Goal: Task Accomplishment & Management: Manage account settings

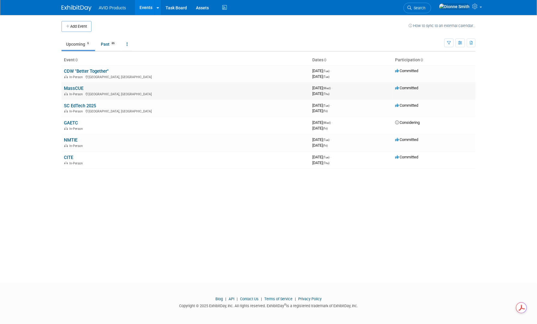
click at [79, 89] on link "MassCUE" at bounding box center [74, 88] width 20 height 5
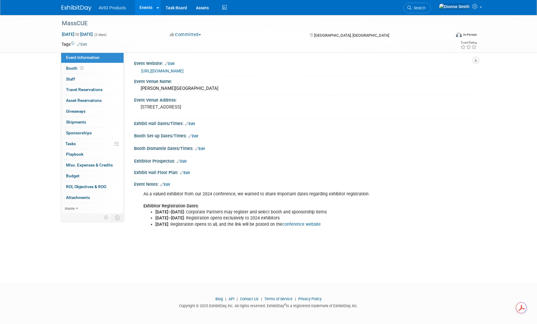
click at [81, 10] on img at bounding box center [77, 8] width 30 height 6
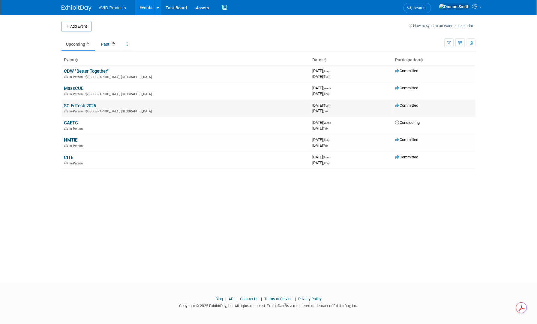
click at [71, 105] on link "SC EdTech 2025" at bounding box center [80, 105] width 32 height 5
click at [71, 137] on link "NMTIE" at bounding box center [71, 139] width 14 height 5
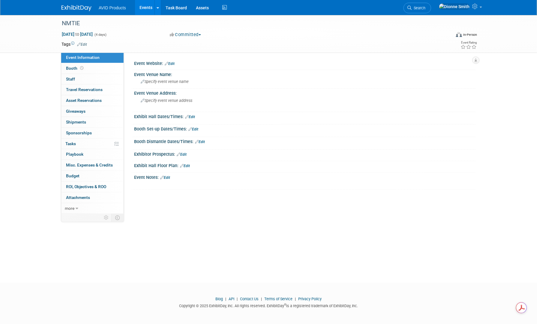
click at [170, 178] on link "Edit" at bounding box center [165, 177] width 10 height 4
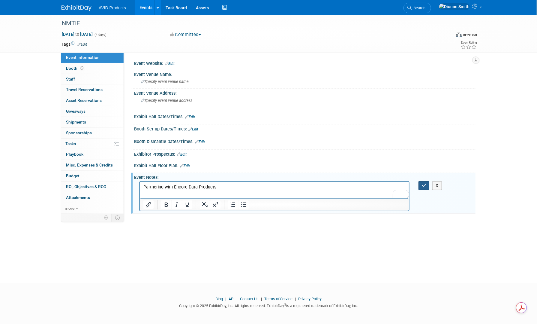
click at [426, 186] on icon "button" at bounding box center [424, 185] width 5 height 4
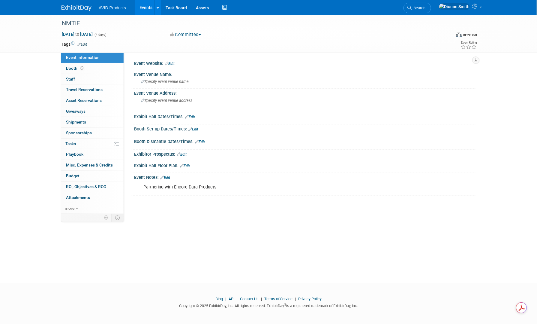
click at [175, 65] on link "Edit" at bounding box center [170, 64] width 10 height 4
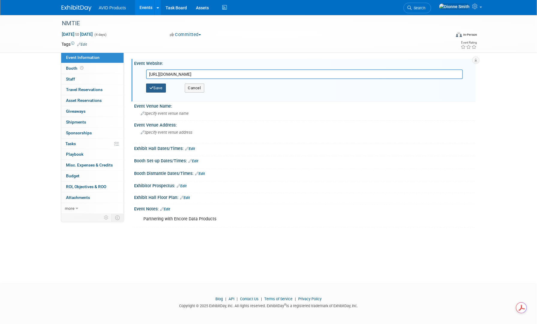
type input "https://nmtie.net/"
click at [157, 85] on button "Save" at bounding box center [156, 87] width 20 height 9
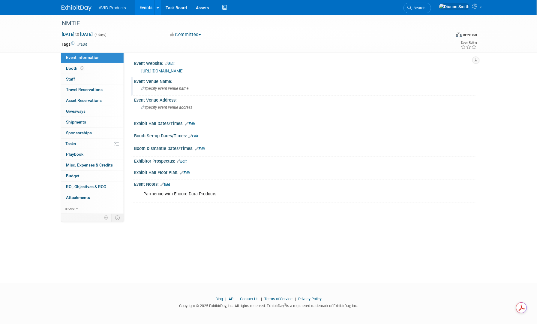
click at [165, 88] on span "Specify event venue name" at bounding box center [165, 88] width 48 height 5
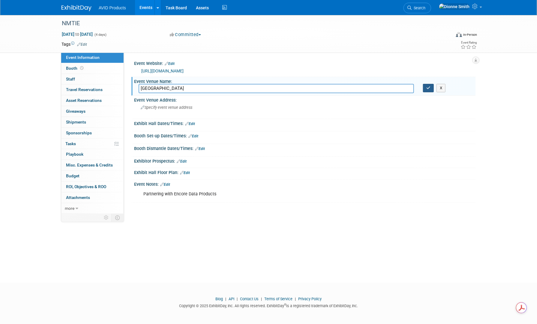
type input "Isleta Resort"
click at [427, 89] on icon "button" at bounding box center [429, 88] width 4 height 4
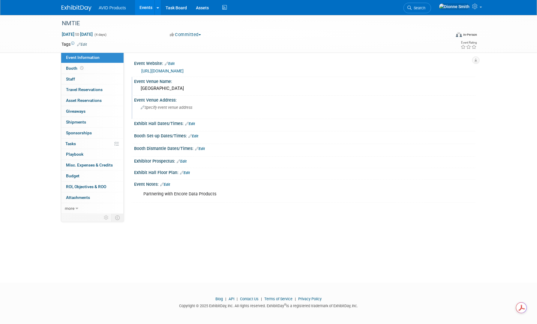
click at [152, 107] on span "Specify event venue address" at bounding box center [167, 107] width 52 height 5
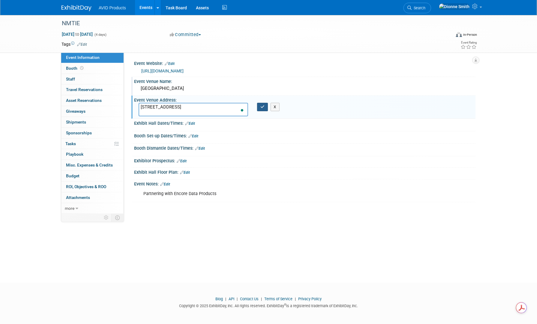
type textarea "11000 Broadway Blvd SE #7469, Albuquerque, NM 87105"
click at [265, 107] on button "button" at bounding box center [262, 107] width 11 height 8
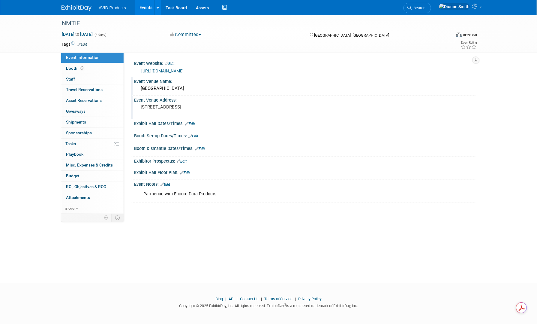
click at [166, 184] on link "Edit" at bounding box center [165, 184] width 10 height 4
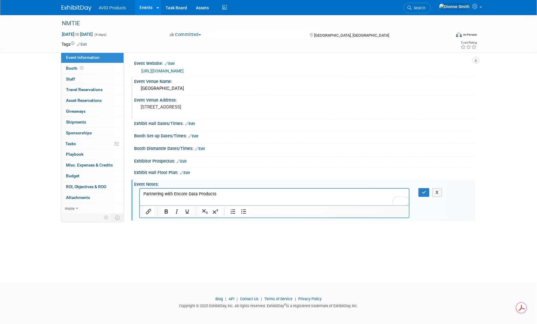
click at [219, 194] on p "Partnering with Encore Data Products" at bounding box center [274, 194] width 262 height 6
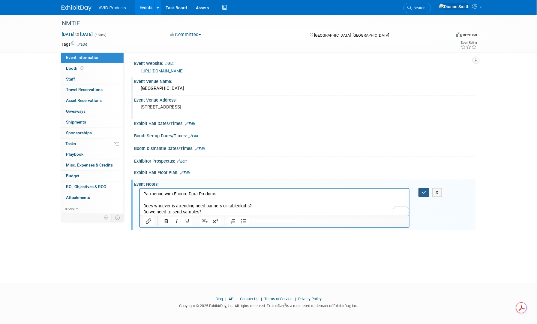
click at [424, 194] on button "button" at bounding box center [424, 192] width 11 height 9
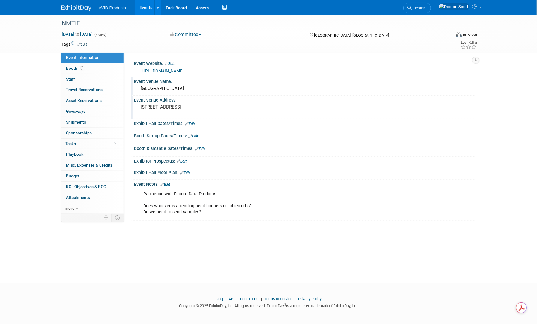
click at [78, 9] on img at bounding box center [77, 8] width 30 height 6
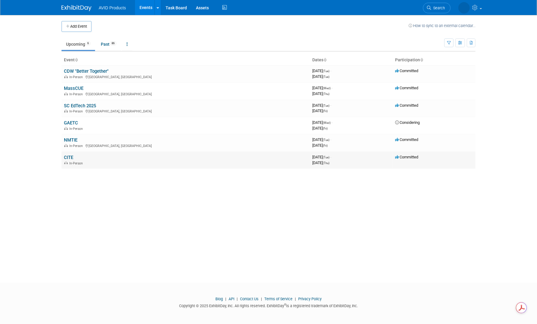
click at [69, 157] on link "CITE" at bounding box center [68, 157] width 9 height 5
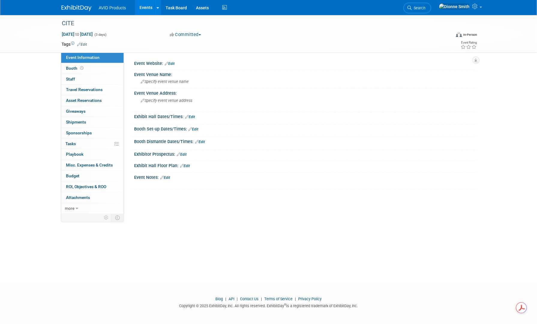
click at [184, 152] on link "Edit" at bounding box center [182, 154] width 10 height 4
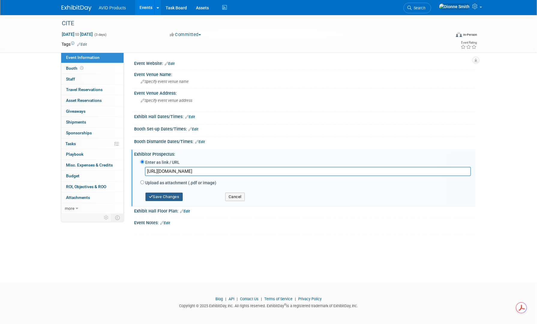
type input "https://www.cite.org/exhibitiorprospectus"
click at [160, 195] on button "Save Changes" at bounding box center [164, 196] width 37 height 8
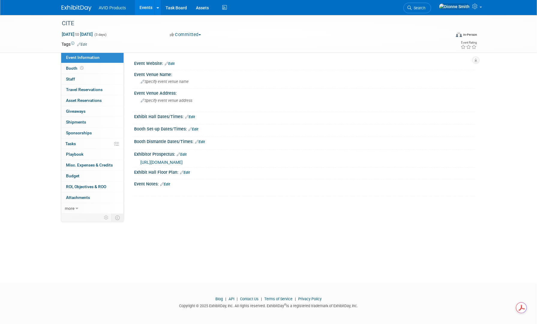
click at [172, 64] on link "Edit" at bounding box center [170, 64] width 10 height 4
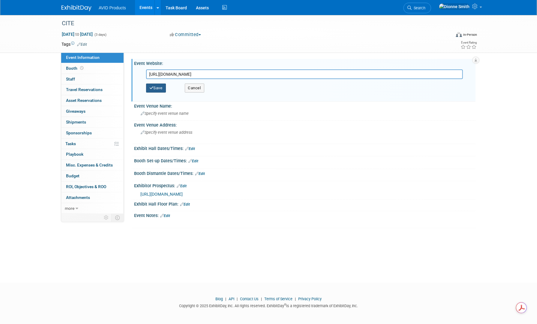
type input "https://www.cite.org/"
click at [153, 86] on icon "button" at bounding box center [151, 88] width 4 height 4
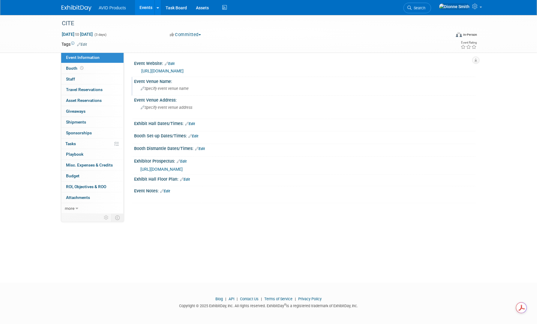
click at [184, 90] on span "Specify event venue name" at bounding box center [165, 88] width 48 height 5
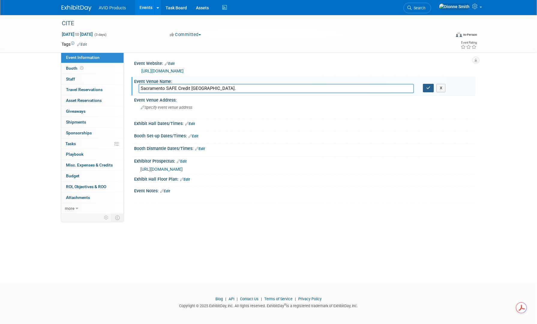
type input "Sacramento SAFE Credit Union Convention Center."
click at [427, 89] on icon "button" at bounding box center [429, 88] width 4 height 4
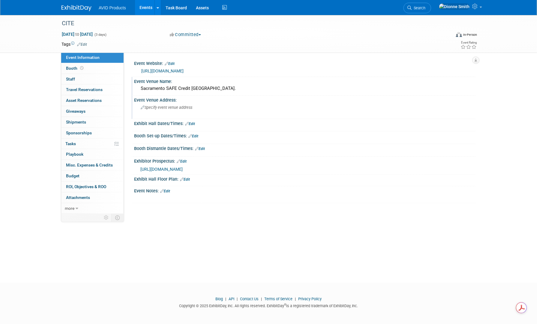
click at [160, 107] on span "Specify event venue address" at bounding box center [167, 107] width 52 height 5
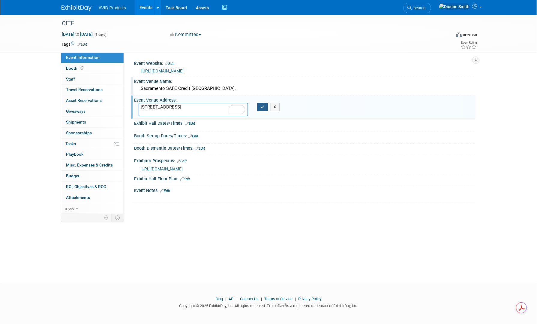
type textarea "1401 K St, Sacramento, CA 95814"
click at [265, 109] on button "button" at bounding box center [262, 107] width 11 height 8
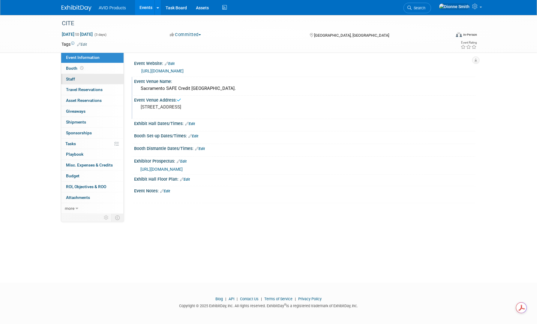
click at [68, 77] on span "Staff 0" at bounding box center [70, 79] width 9 height 5
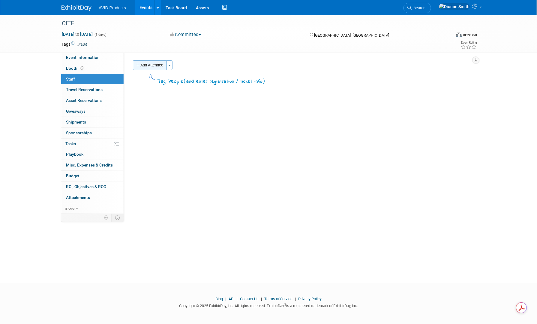
click at [149, 67] on button "Add Attendee" at bounding box center [150, 65] width 34 height 10
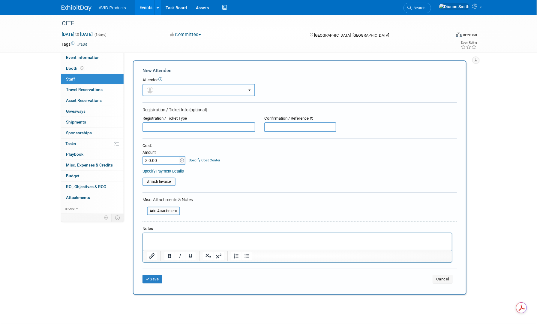
click at [189, 92] on button "button" at bounding box center [199, 90] width 113 height 12
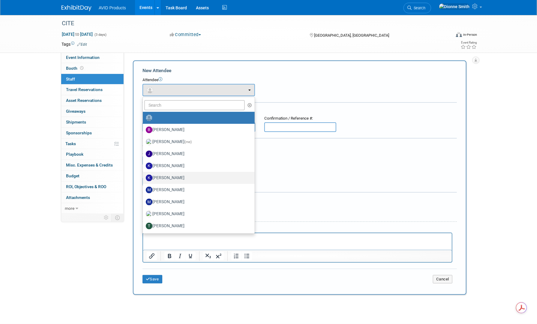
click at [190, 177] on label "[PERSON_NAME]" at bounding box center [197, 178] width 103 height 10
click at [144, 177] on input "[PERSON_NAME]" at bounding box center [142, 177] width 4 height 4
select select "5fbcea03-1a77-460e-aced-a2f1de54f824"
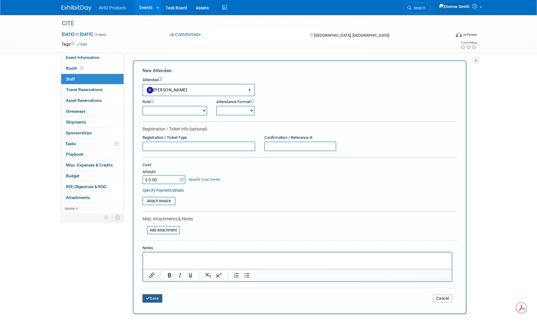
click at [159, 294] on button "Save" at bounding box center [153, 298] width 20 height 8
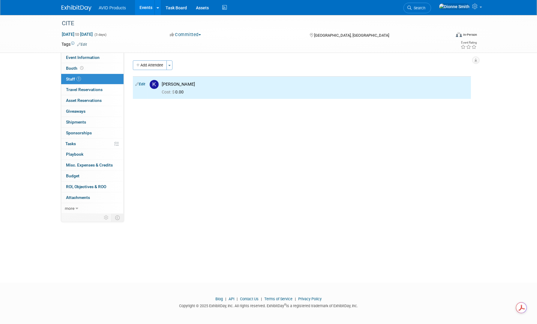
click at [154, 65] on button "Add Attendee" at bounding box center [150, 65] width 34 height 10
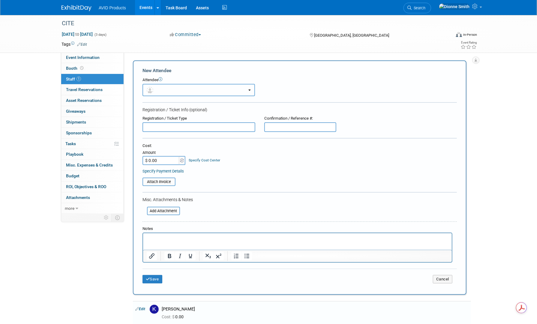
click at [187, 90] on button "button" at bounding box center [199, 90] width 113 height 12
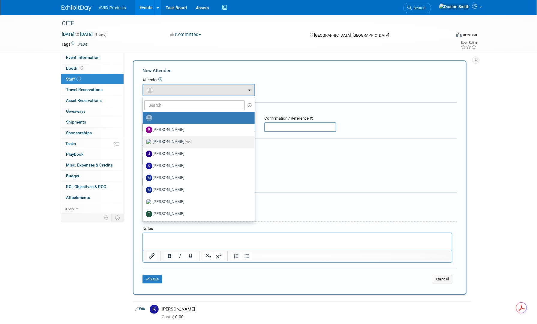
click at [180, 140] on label "Dionne Smith (me)" at bounding box center [197, 142] width 103 height 10
click at [171, 142] on label "Dionne Smith (me)" at bounding box center [197, 142] width 103 height 10
click at [144, 142] on input "Dionne Smith (me)" at bounding box center [142, 141] width 4 height 4
select select "3cb36690-44df-496c-adaa-869a7a0e6f02"
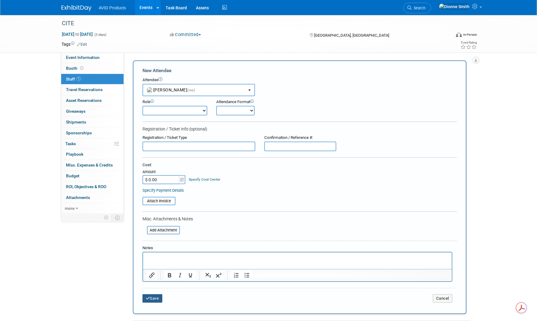
click at [154, 295] on button "Save" at bounding box center [153, 298] width 20 height 8
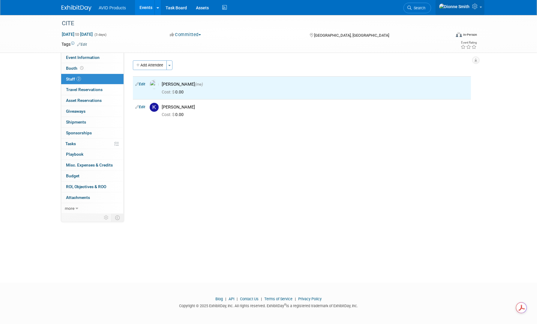
click at [478, 9] on icon at bounding box center [475, 6] width 7 height 5
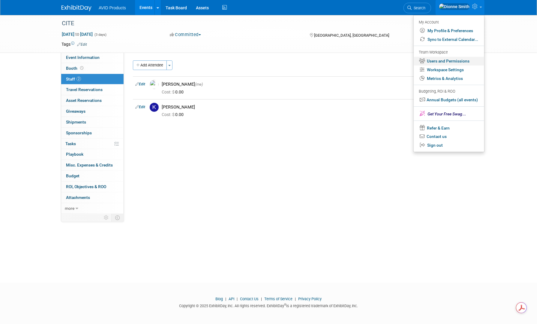
click at [447, 62] on link "Users and Permissions" at bounding box center [449, 61] width 71 height 9
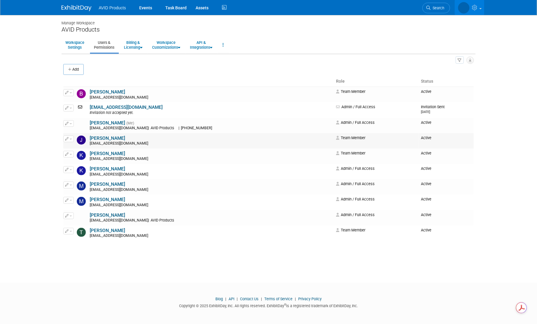
click at [67, 139] on icon "button" at bounding box center [67, 138] width 4 height 3
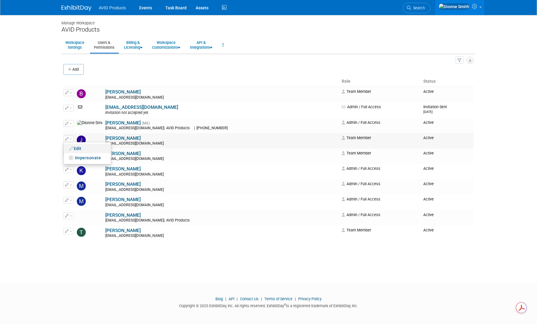
click at [77, 147] on link "Edit" at bounding box center [87, 148] width 47 height 8
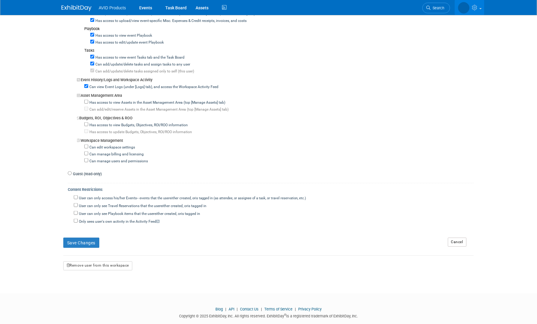
scroll to position [428, 0]
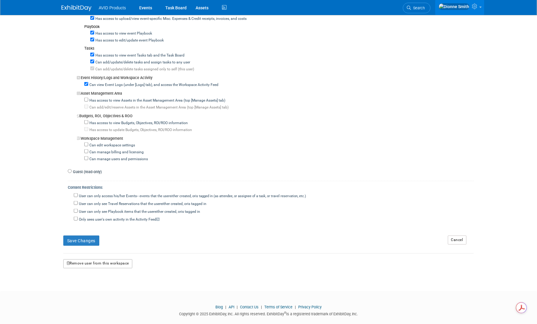
click at [114, 259] on button "Remove user from this workspace" at bounding box center [97, 263] width 69 height 9
click at [87, 279] on icon at bounding box center [87, 279] width 4 height 4
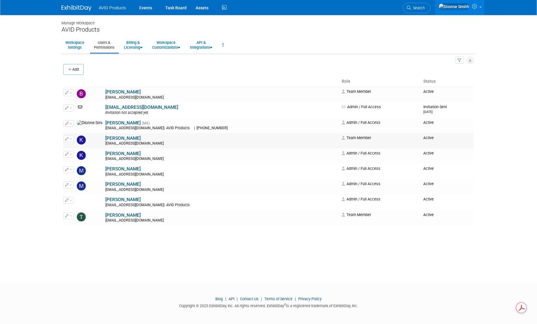
click at [71, 138] on span "button" at bounding box center [71, 138] width 2 height 1
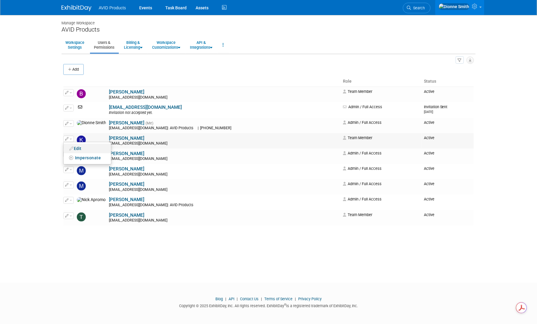
click at [77, 149] on link "Edit" at bounding box center [87, 148] width 47 height 8
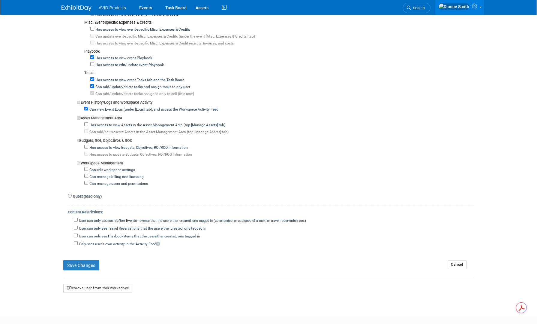
scroll to position [428, 0]
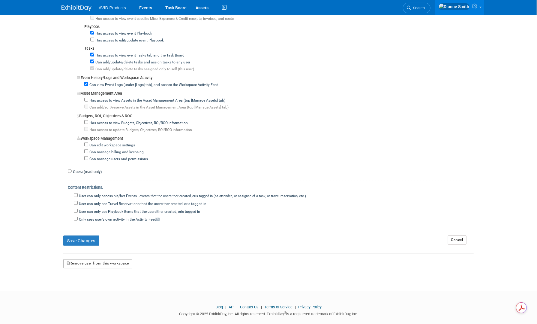
click at [100, 259] on button "Remove user from this workspace" at bounding box center [97, 263] width 69 height 9
click at [85, 280] on icon at bounding box center [86, 279] width 4 height 4
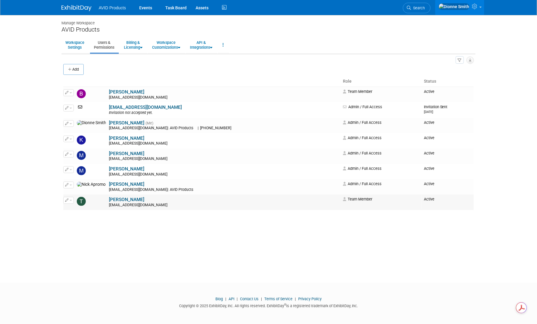
click at [70, 201] on button "button" at bounding box center [68, 200] width 11 height 7
click at [73, 212] on link "Edit" at bounding box center [87, 210] width 47 height 8
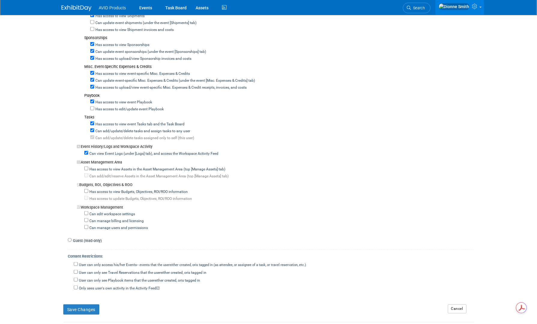
scroll to position [428, 0]
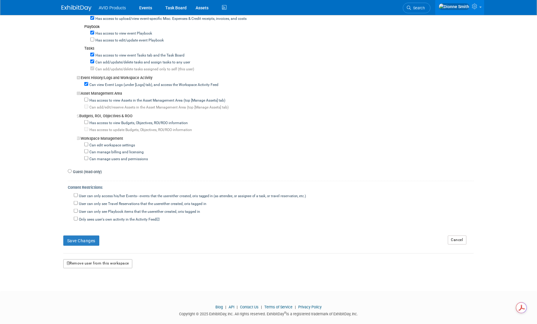
click at [82, 259] on button "Remove user from this workspace" at bounding box center [97, 263] width 69 height 9
click at [91, 279] on link "Yes" at bounding box center [91, 280] width 18 height 10
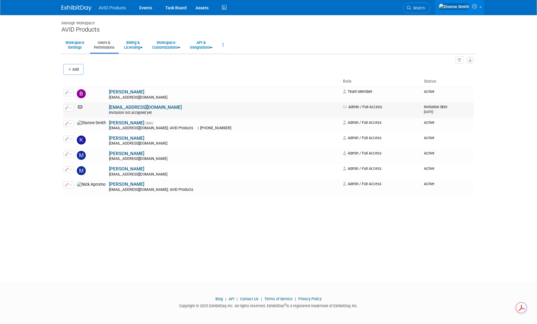
click at [69, 110] on button "button" at bounding box center [68, 107] width 11 height 7
click at [82, 116] on link "Edit" at bounding box center [87, 117] width 47 height 8
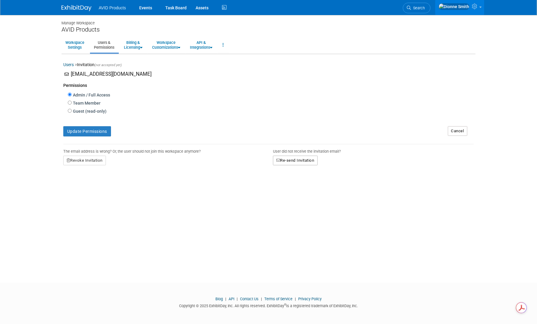
click at [300, 155] on button "Re-send Invitation" at bounding box center [295, 160] width 45 height 10
